Goal: Task Accomplishment & Management: Complete application form

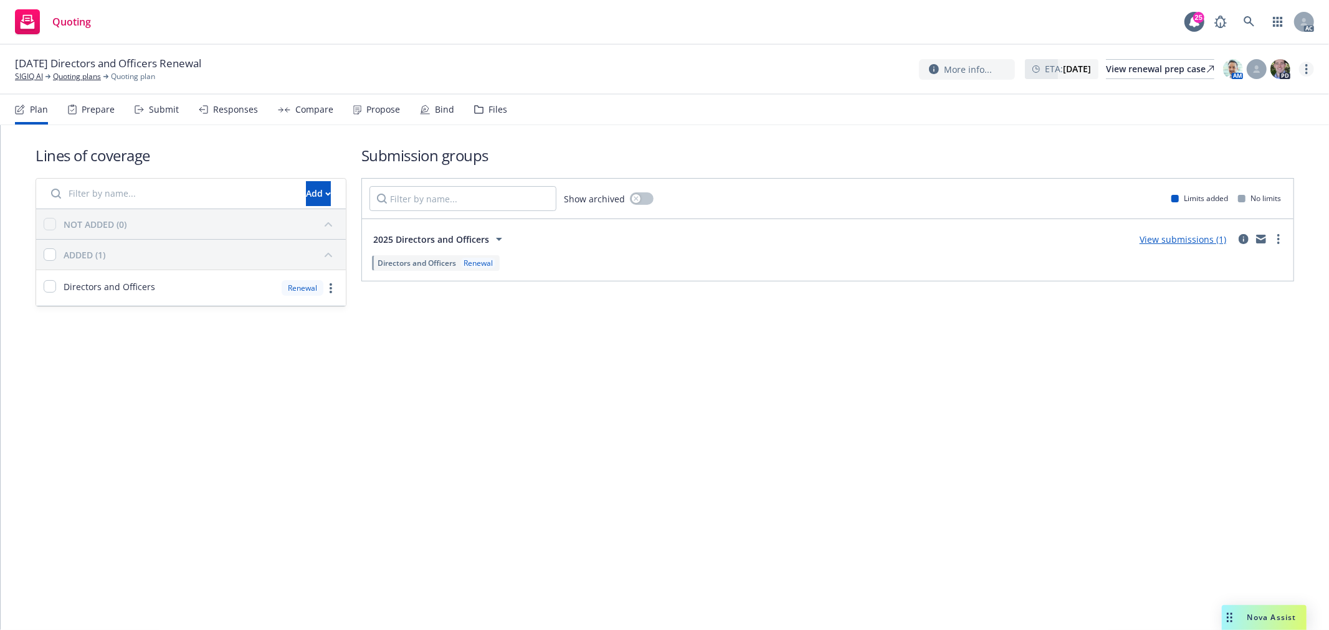
click at [1309, 69] on link "more" at bounding box center [1306, 69] width 15 height 15
click at [1240, 97] on link "Copy logging email" at bounding box center [1244, 94] width 139 height 25
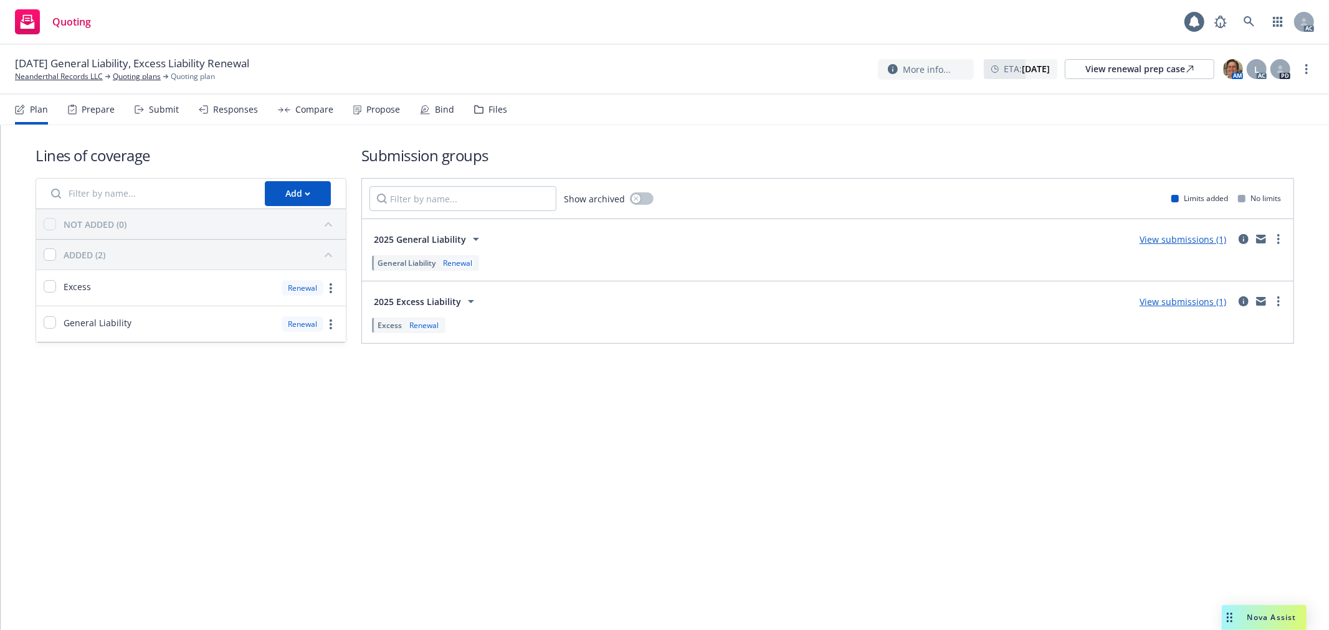
click at [164, 113] on div "Submit" at bounding box center [164, 110] width 30 height 10
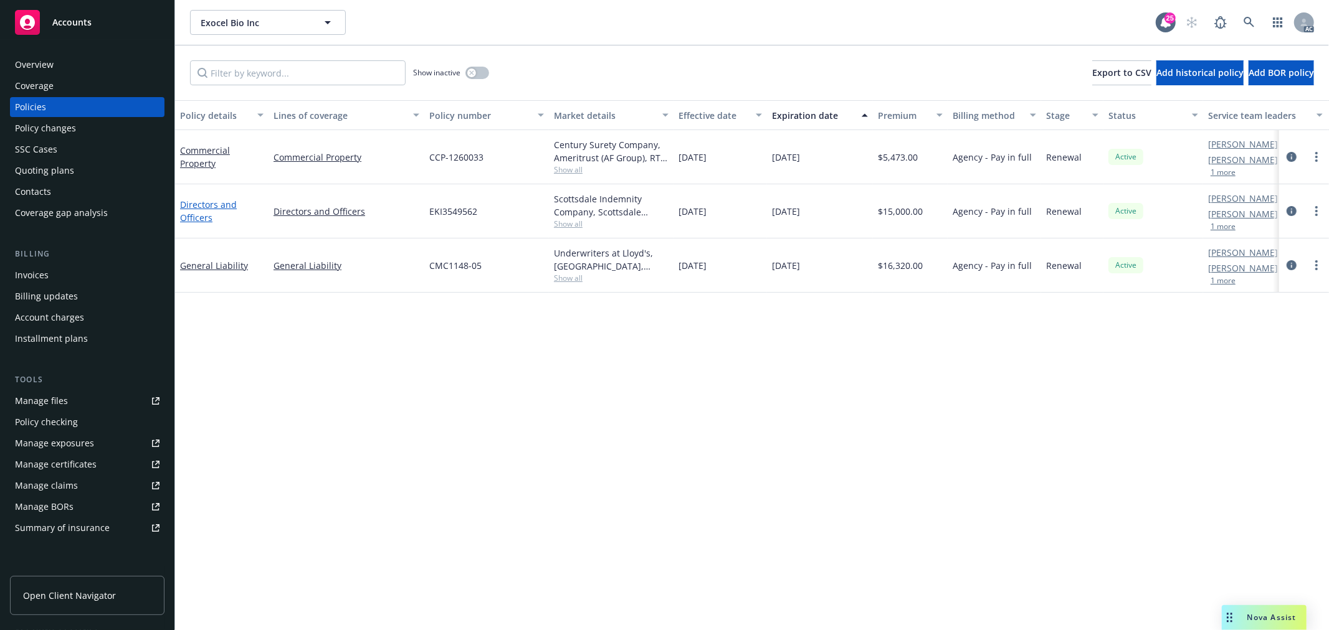
click at [212, 206] on link "Directors and Officers" at bounding box center [208, 211] width 57 height 25
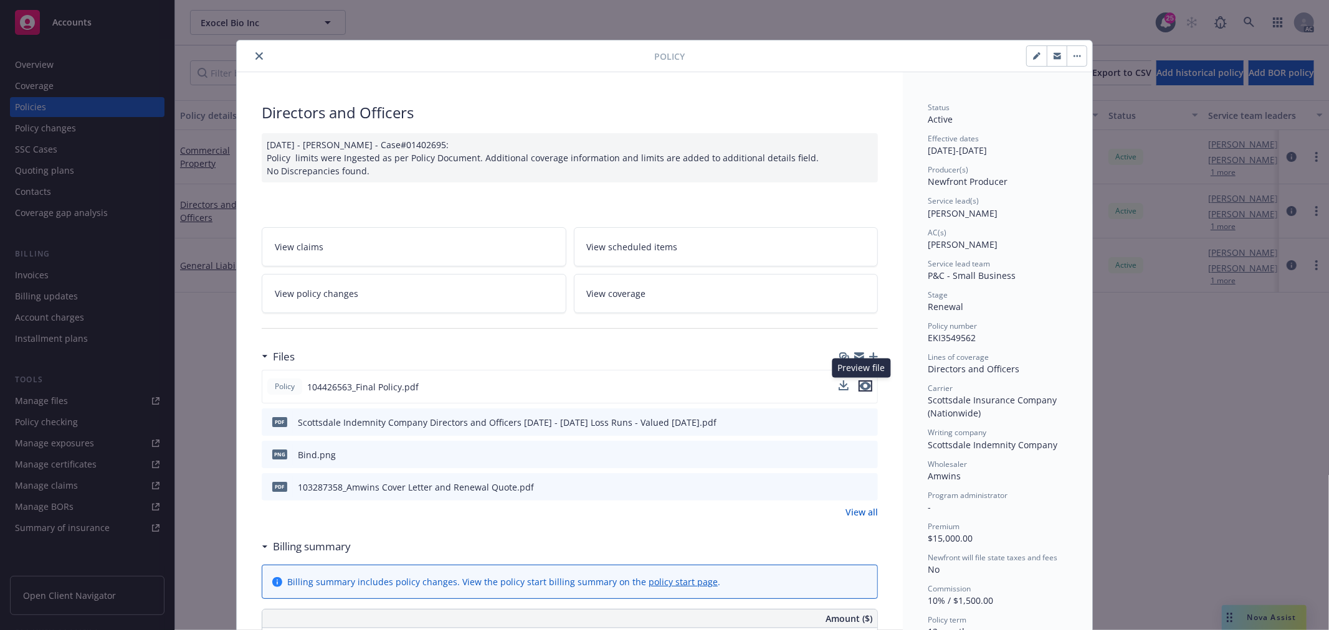
click at [860, 385] on icon "preview file" at bounding box center [865, 386] width 11 height 9
click at [313, 295] on span "View policy changes" at bounding box center [316, 293] width 83 height 13
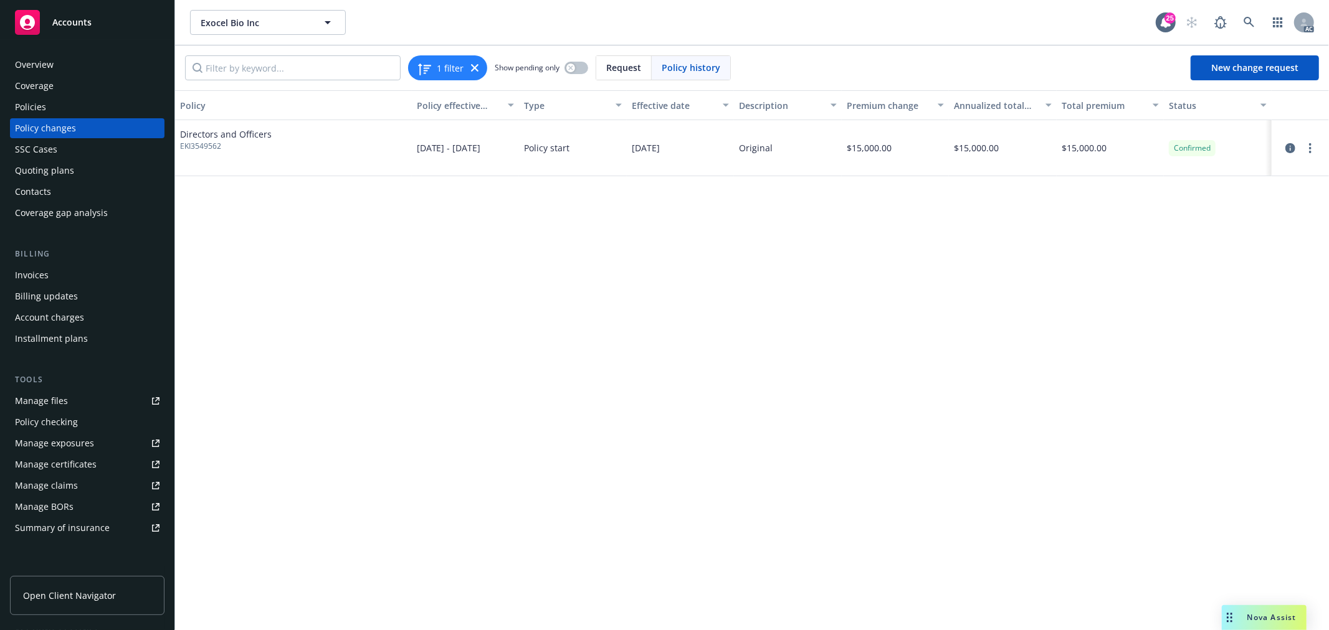
click at [45, 108] on div "Policies" at bounding box center [87, 107] width 145 height 20
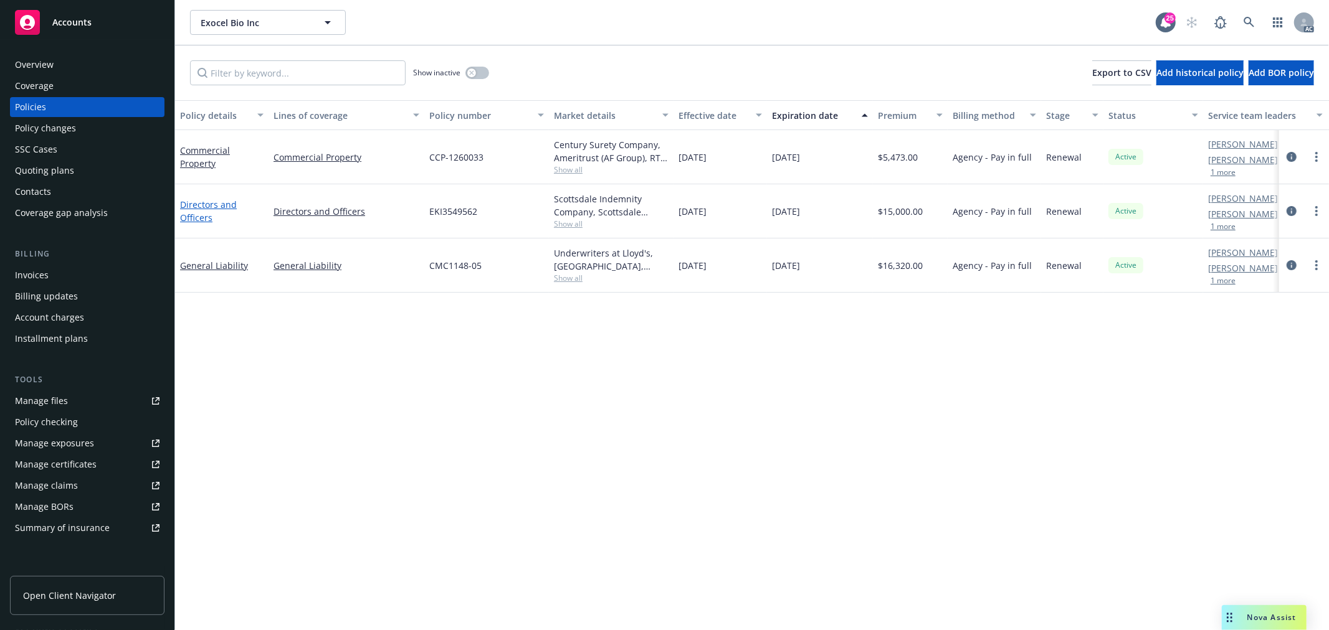
click at [197, 206] on link "Directors and Officers" at bounding box center [208, 211] width 57 height 25
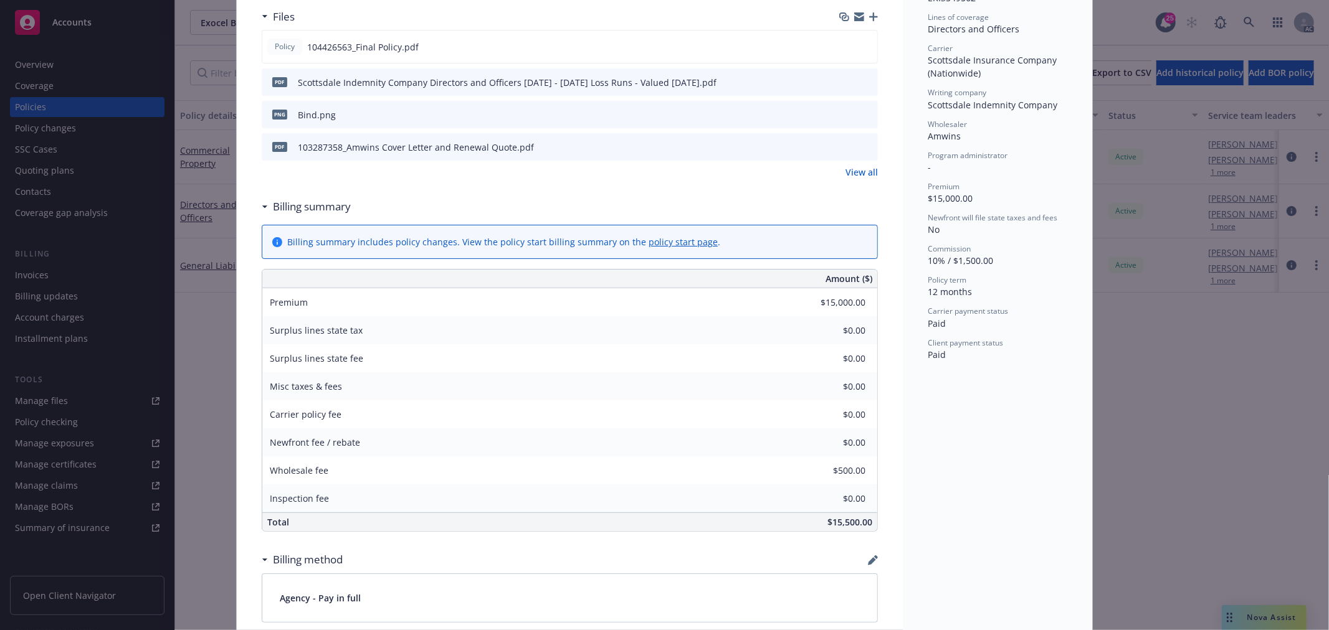
scroll to position [346, 0]
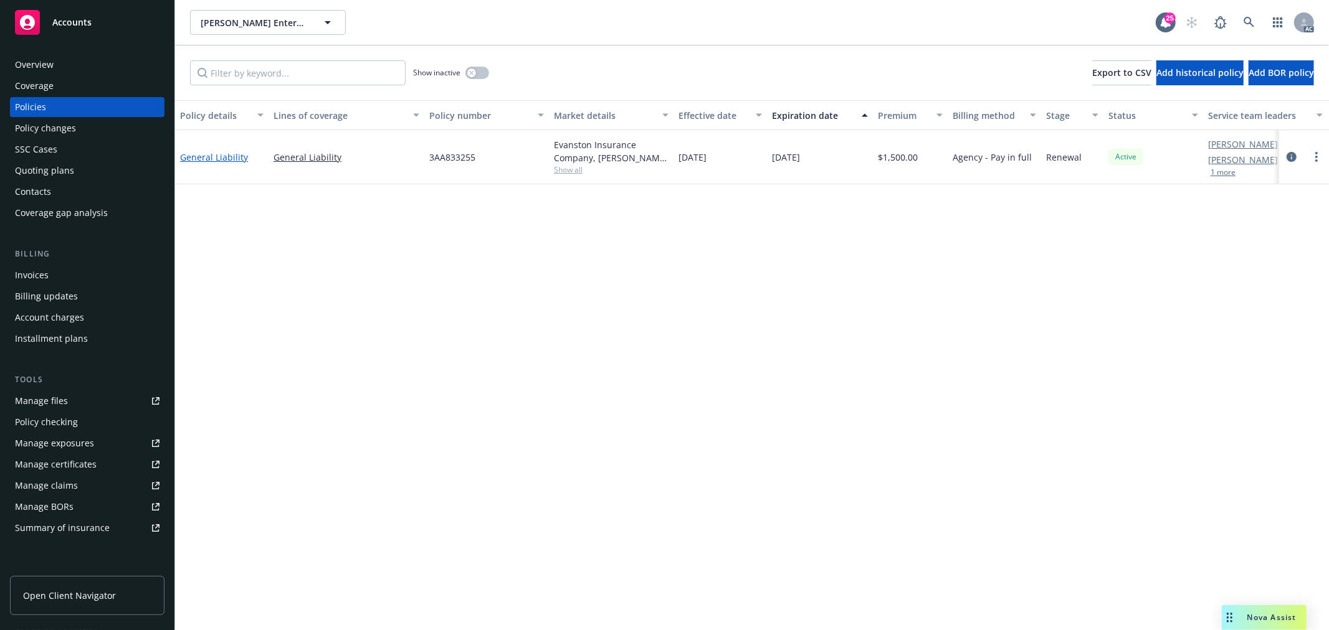
click at [221, 157] on link "General Liability" at bounding box center [214, 157] width 68 height 12
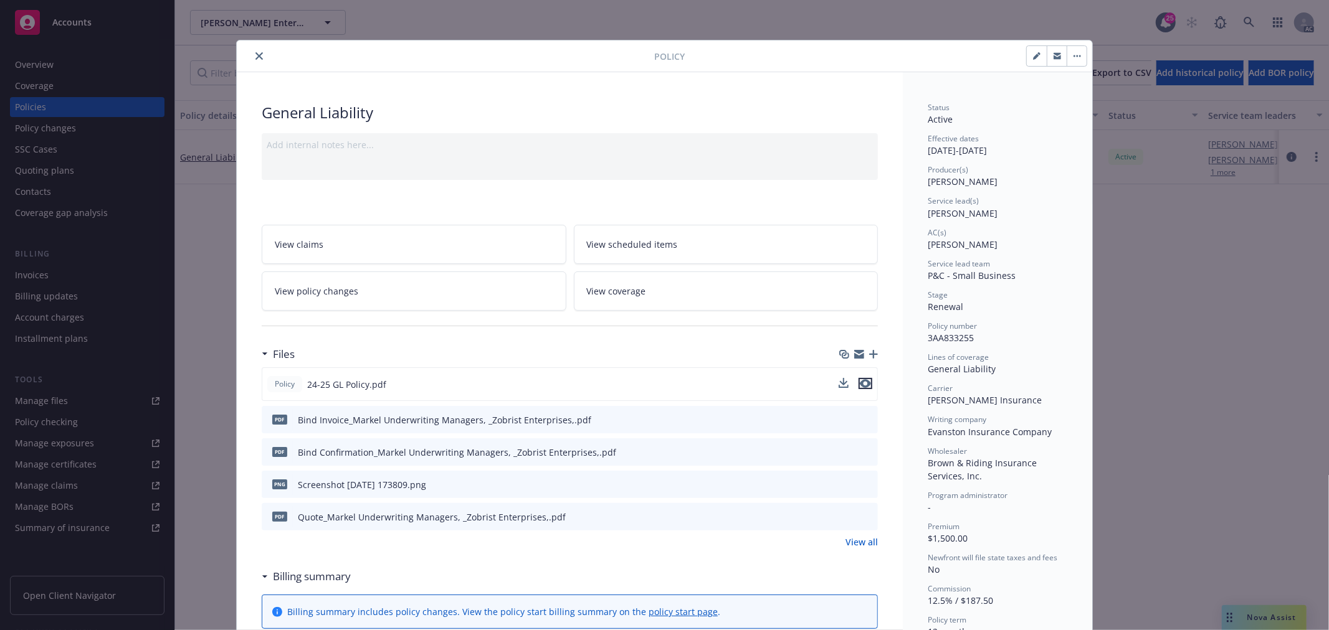
click at [863, 382] on icon "preview file" at bounding box center [865, 383] width 11 height 9
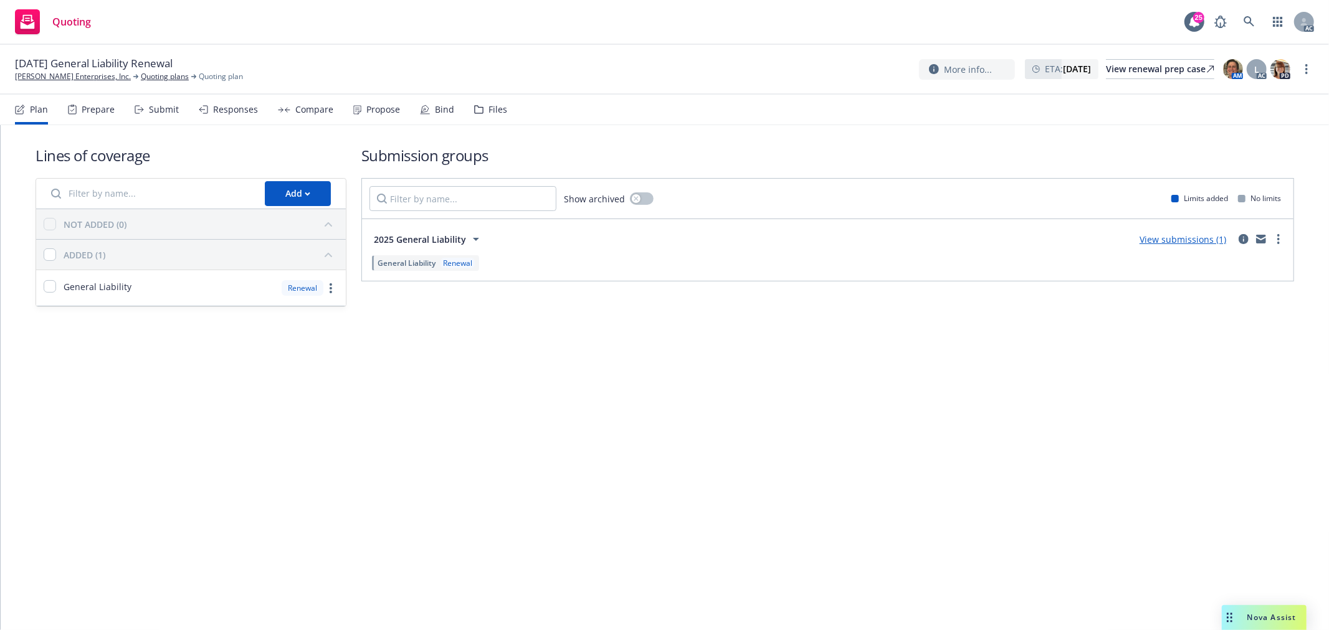
click at [175, 111] on div "Submit" at bounding box center [164, 110] width 30 height 10
